Goal: Task Accomplishment & Management: Use online tool/utility

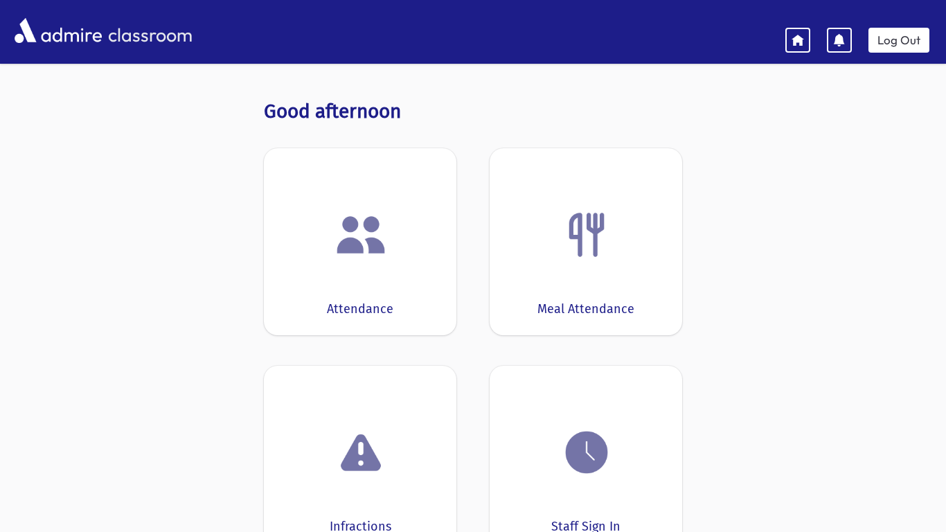
click at [368, 251] on img at bounding box center [360, 234] width 53 height 53
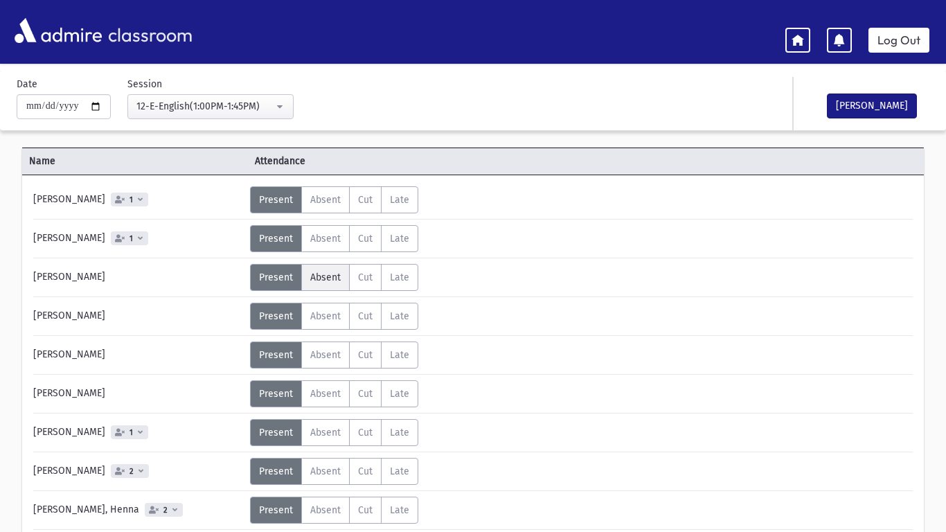
scroll to position [38, 0]
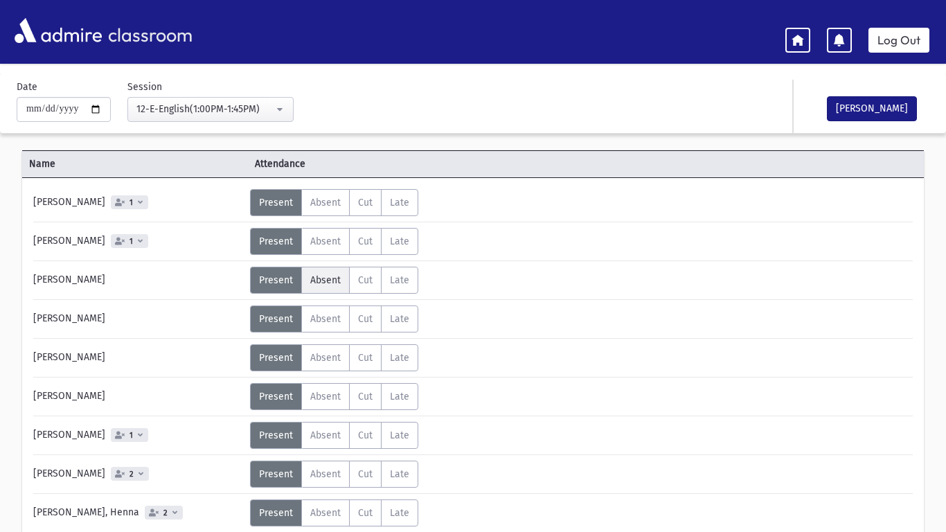
click at [332, 276] on span "Absent" at bounding box center [325, 280] width 30 height 12
click at [325, 319] on span "Absent" at bounding box center [325, 319] width 30 height 12
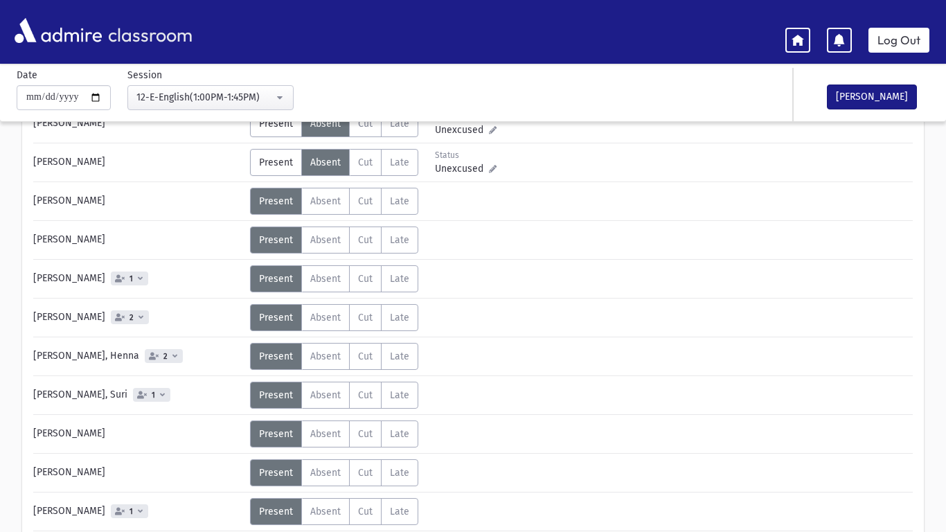
scroll to position [198, 0]
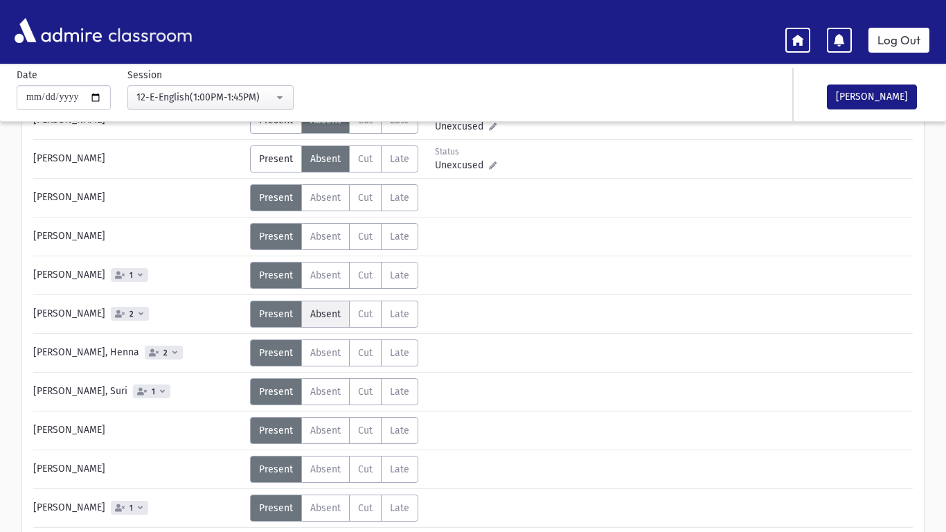
click at [331, 321] on label "Absent A" at bounding box center [325, 313] width 48 height 27
click at [337, 359] on label "Absent A" at bounding box center [325, 352] width 48 height 27
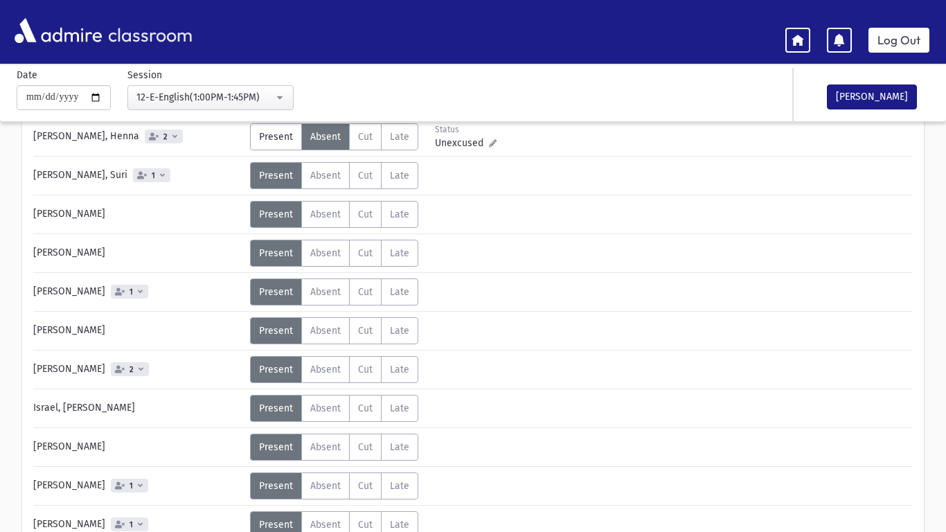
scroll to position [412, 0]
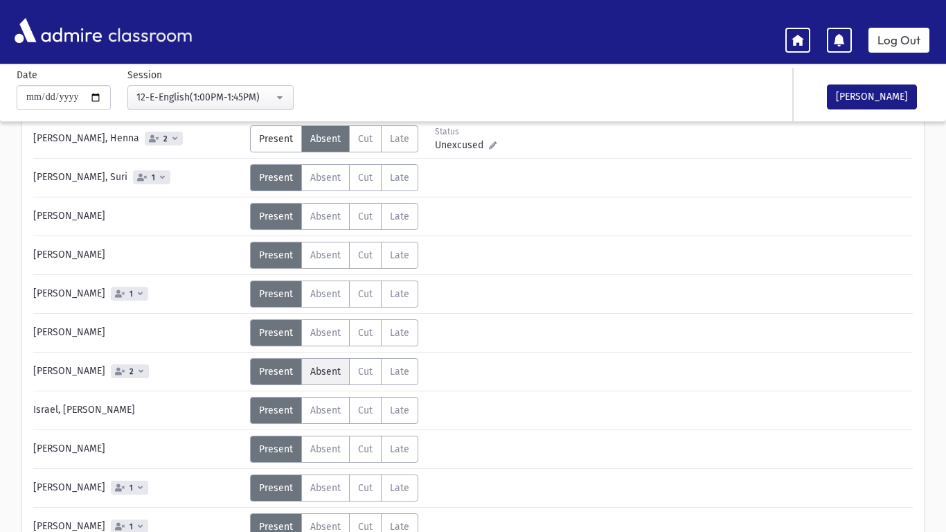
click at [327, 369] on span "Absent" at bounding box center [325, 372] width 30 height 12
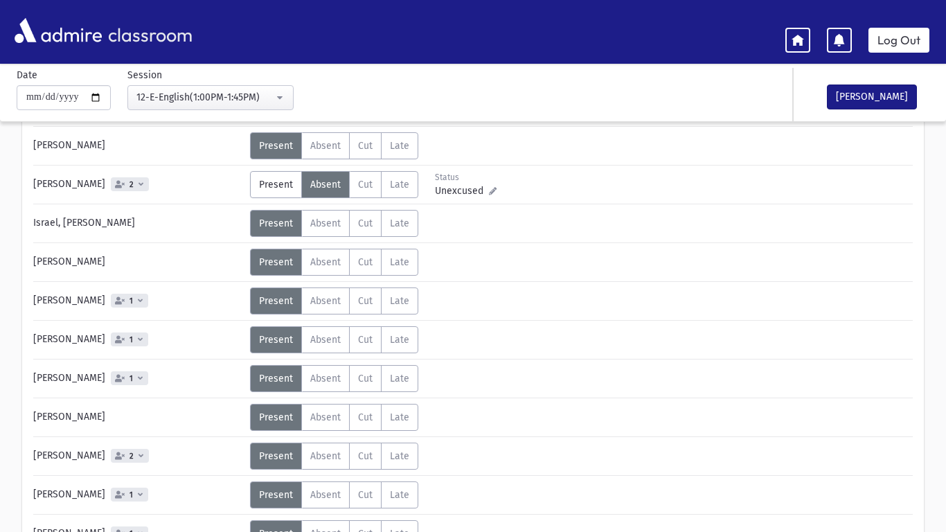
scroll to position [602, 0]
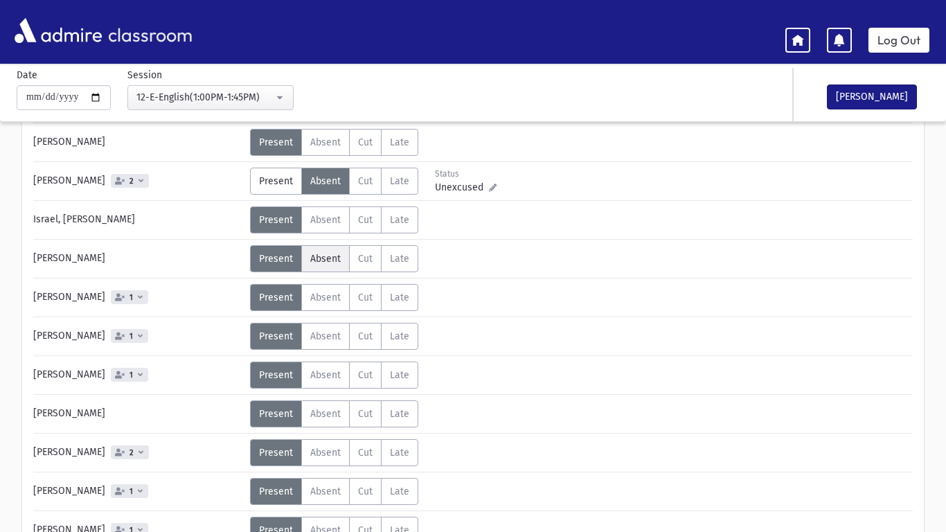
click at [325, 267] on label "Absent A" at bounding box center [325, 258] width 48 height 27
click at [318, 305] on label "Absent A" at bounding box center [325, 297] width 48 height 27
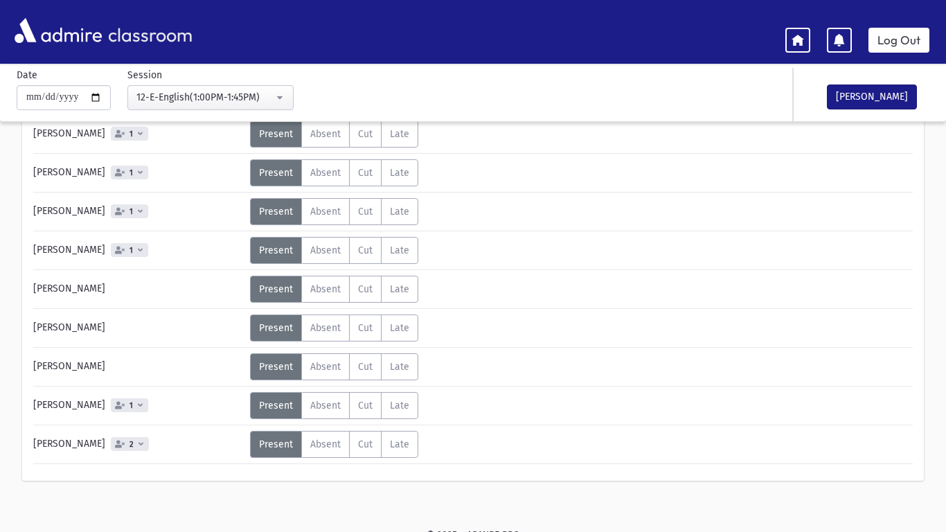
scroll to position [970, 0]
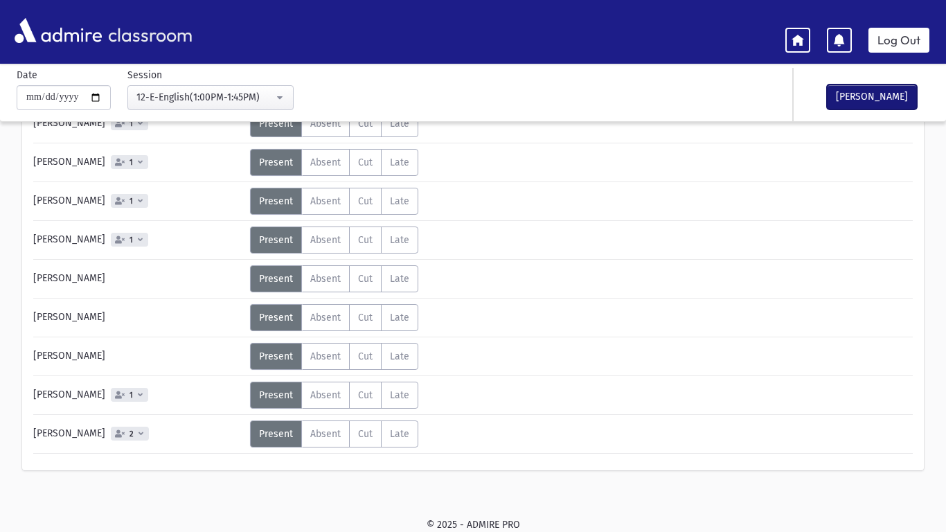
click at [861, 96] on button "[PERSON_NAME]" at bounding box center [872, 96] width 90 height 25
click at [903, 38] on link "Log Out" at bounding box center [898, 40] width 61 height 25
